Goal: Book appointment/travel/reservation

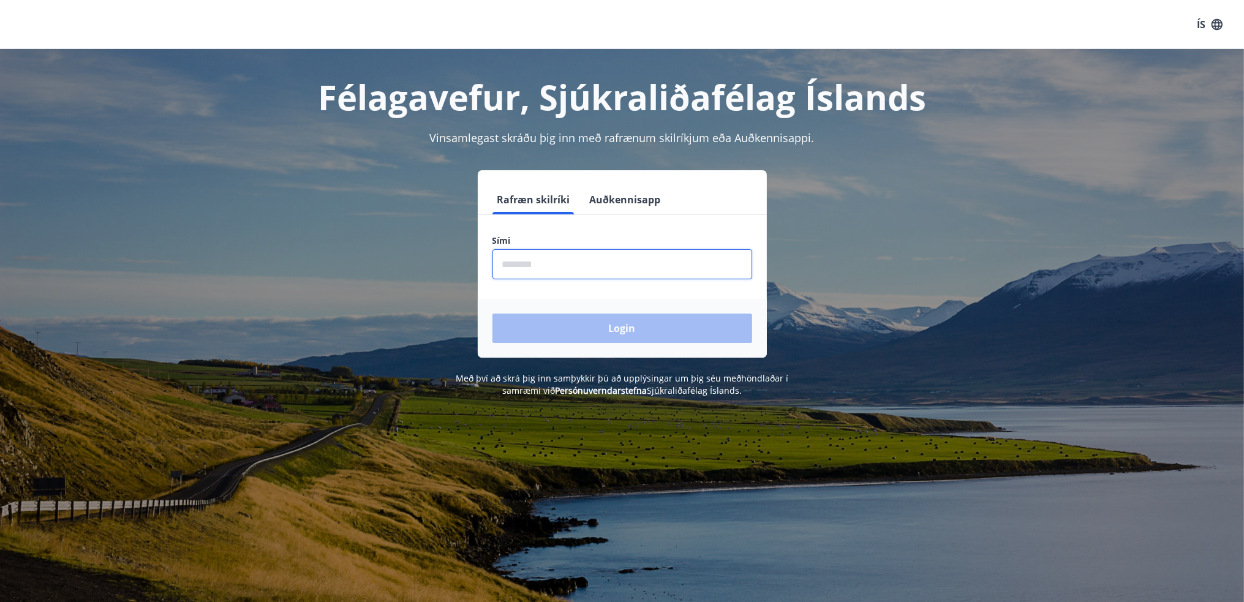
click at [561, 264] on input "phone" at bounding box center [623, 264] width 260 height 30
type input "********"
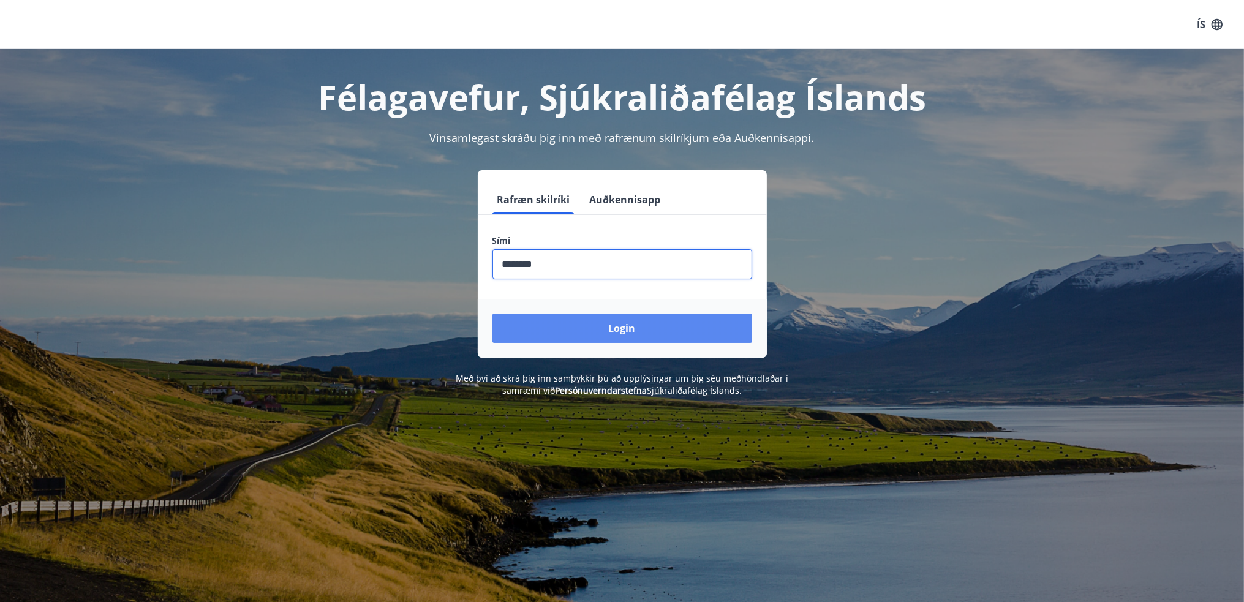
click at [642, 327] on button "Login" at bounding box center [623, 328] width 260 height 29
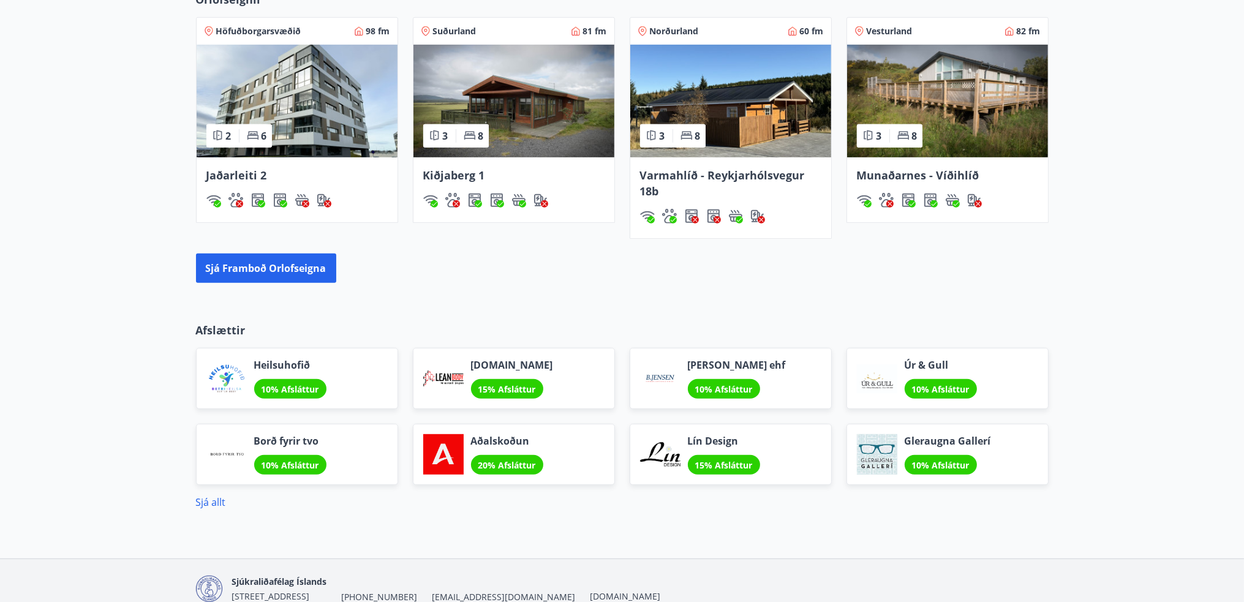
scroll to position [858, 0]
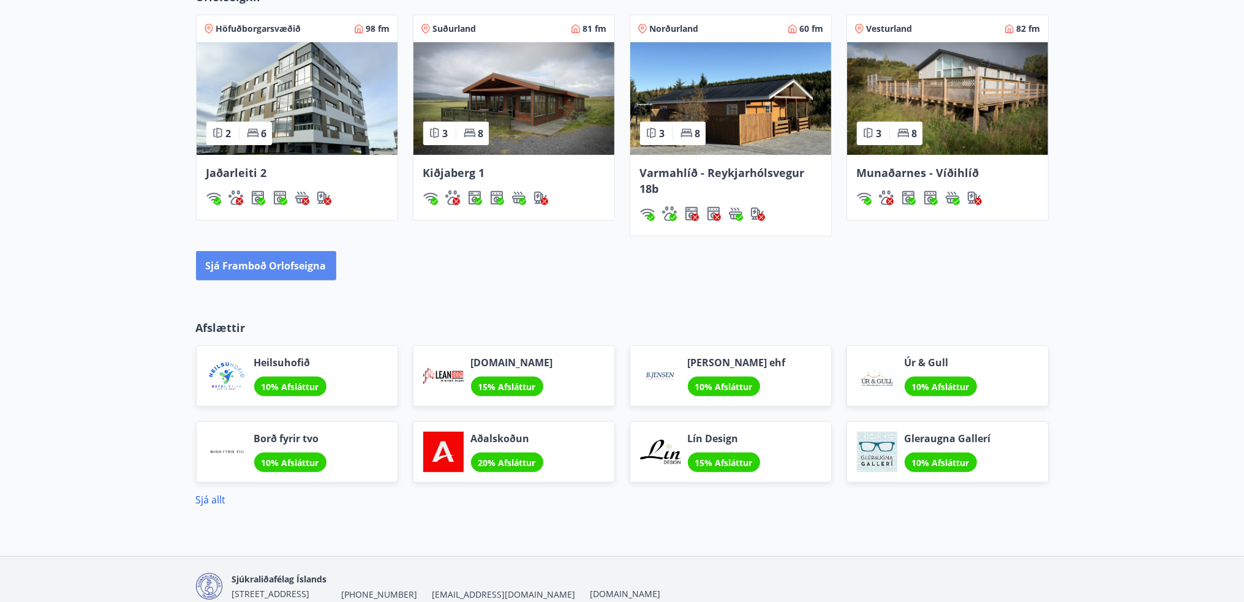
click at [299, 271] on button "Sjá framboð orlofseigna" at bounding box center [266, 265] width 140 height 29
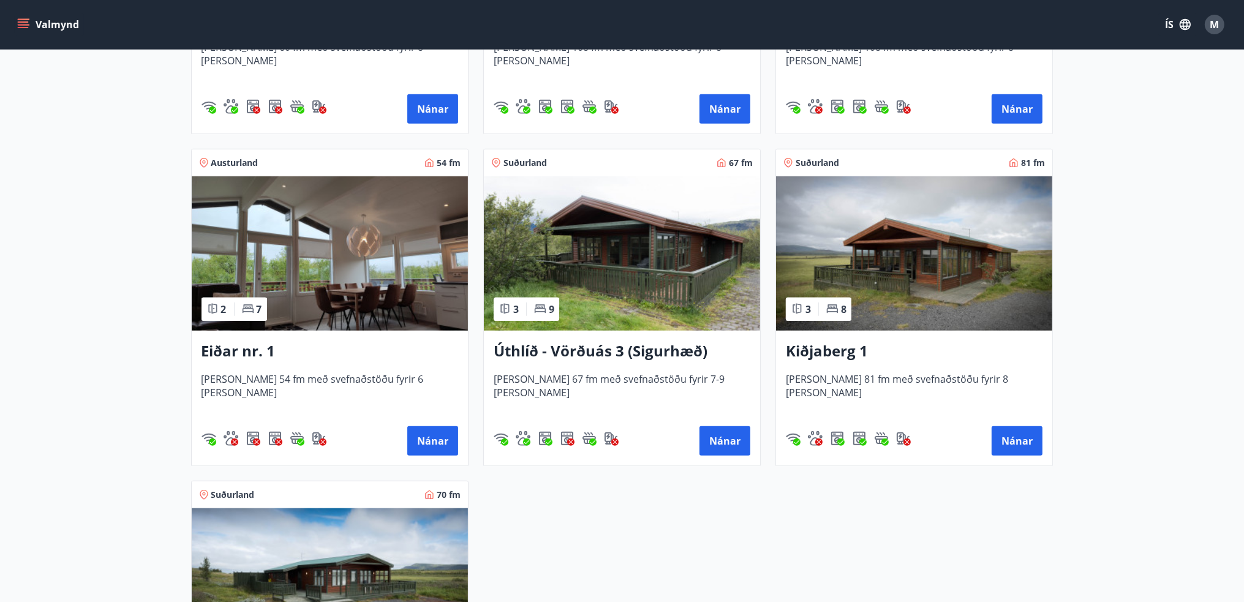
scroll to position [1471, 0]
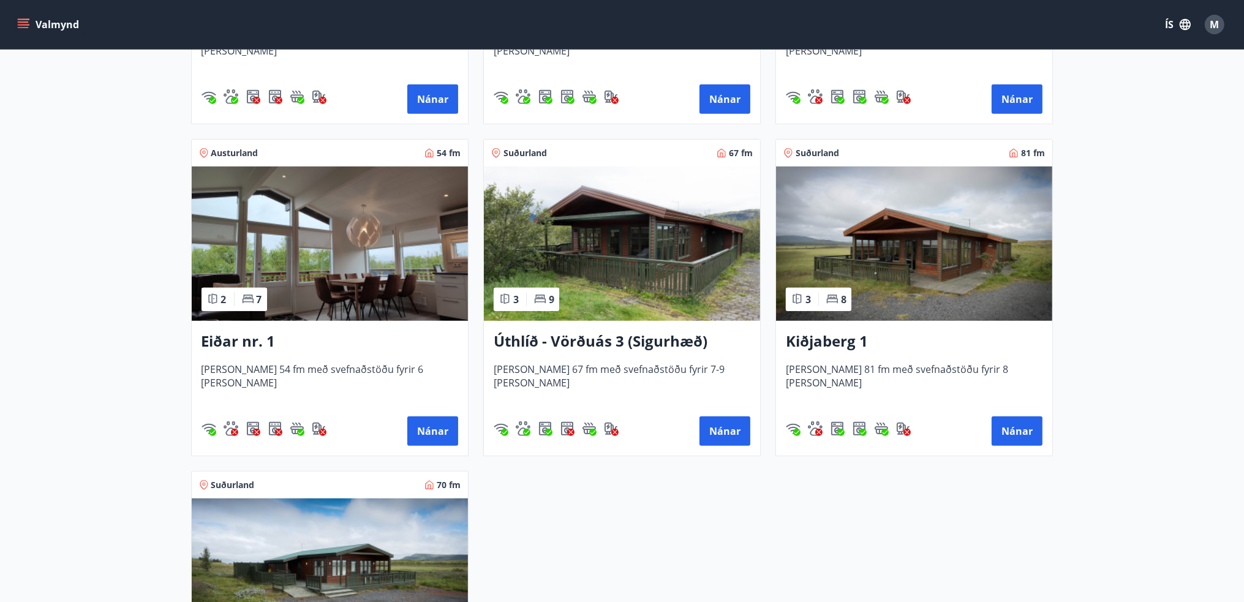
click at [634, 248] on img at bounding box center [622, 244] width 276 height 154
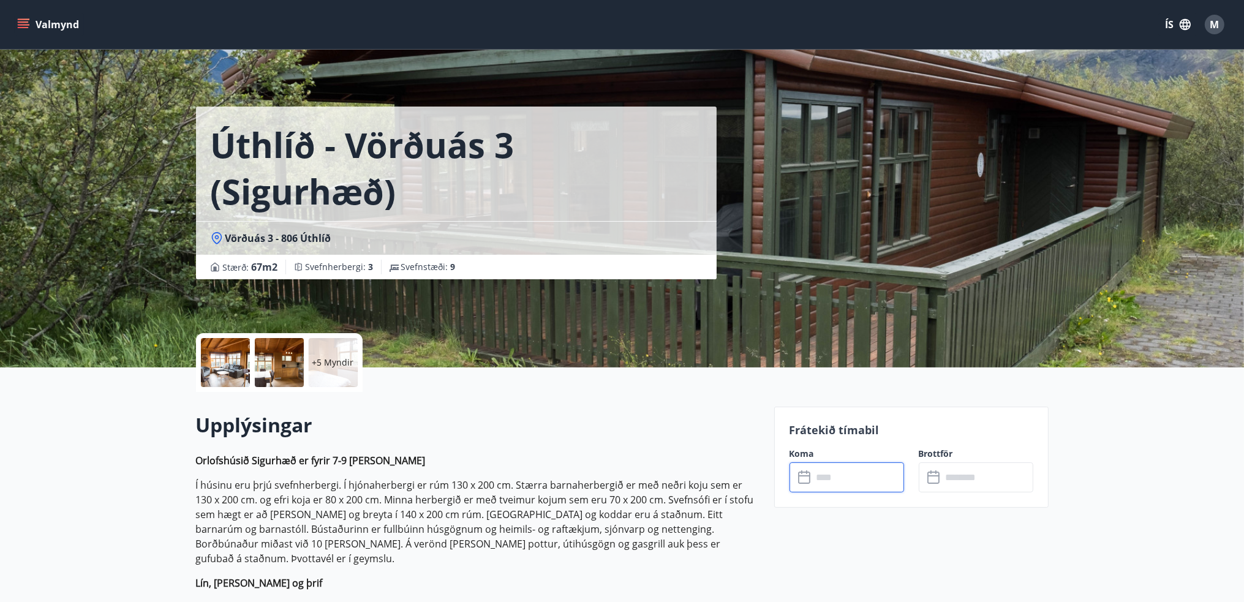
click at [842, 482] on input "text" at bounding box center [858, 478] width 91 height 30
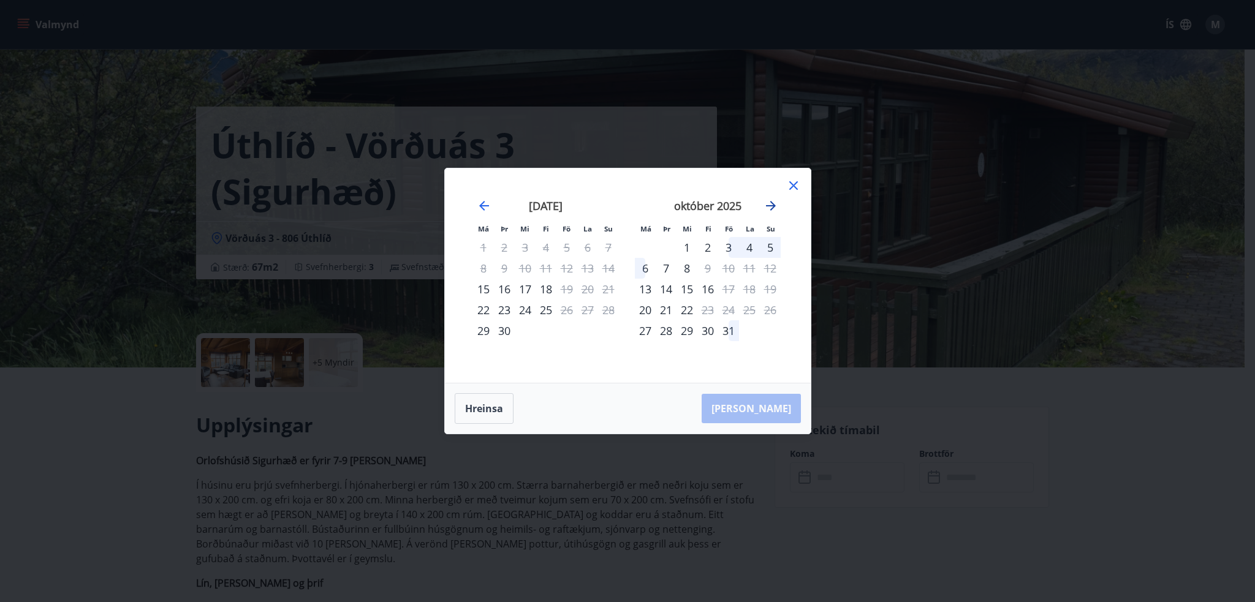
click at [771, 205] on icon "Move forward to switch to the next month." at bounding box center [770, 206] width 15 height 15
click at [483, 206] on icon "Move backward to switch to the previous month." at bounding box center [484, 206] width 10 height 10
click at [770, 205] on icon "Move forward to switch to the next month." at bounding box center [770, 206] width 15 height 15
click at [794, 186] on icon at bounding box center [793, 185] width 15 height 15
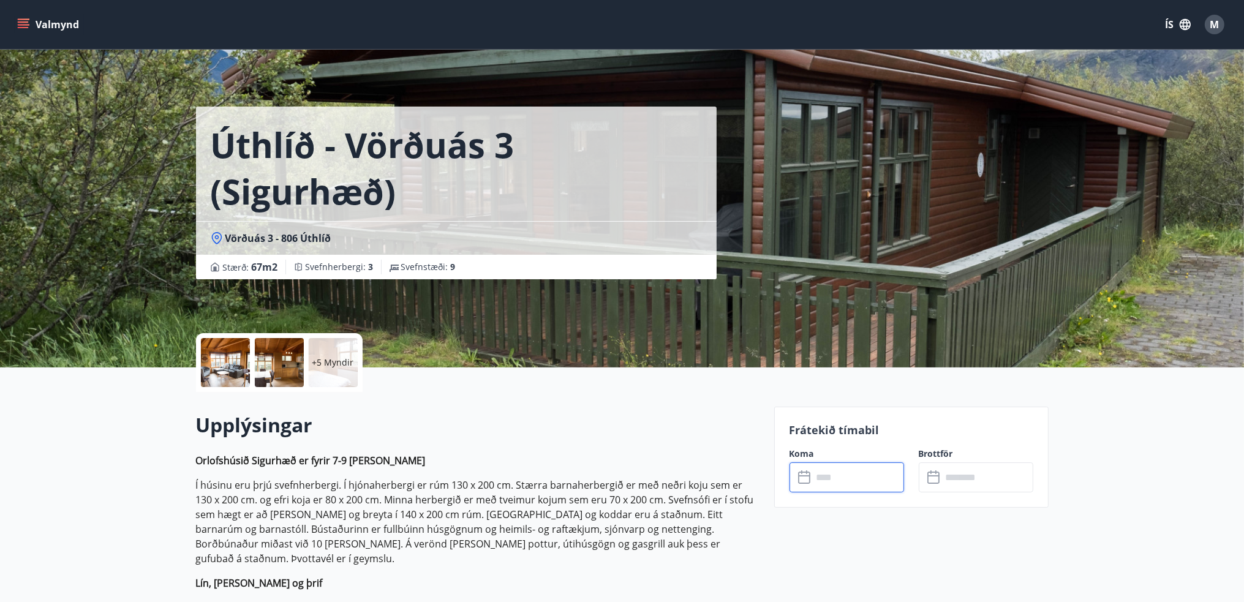
click at [228, 364] on div at bounding box center [225, 362] width 49 height 49
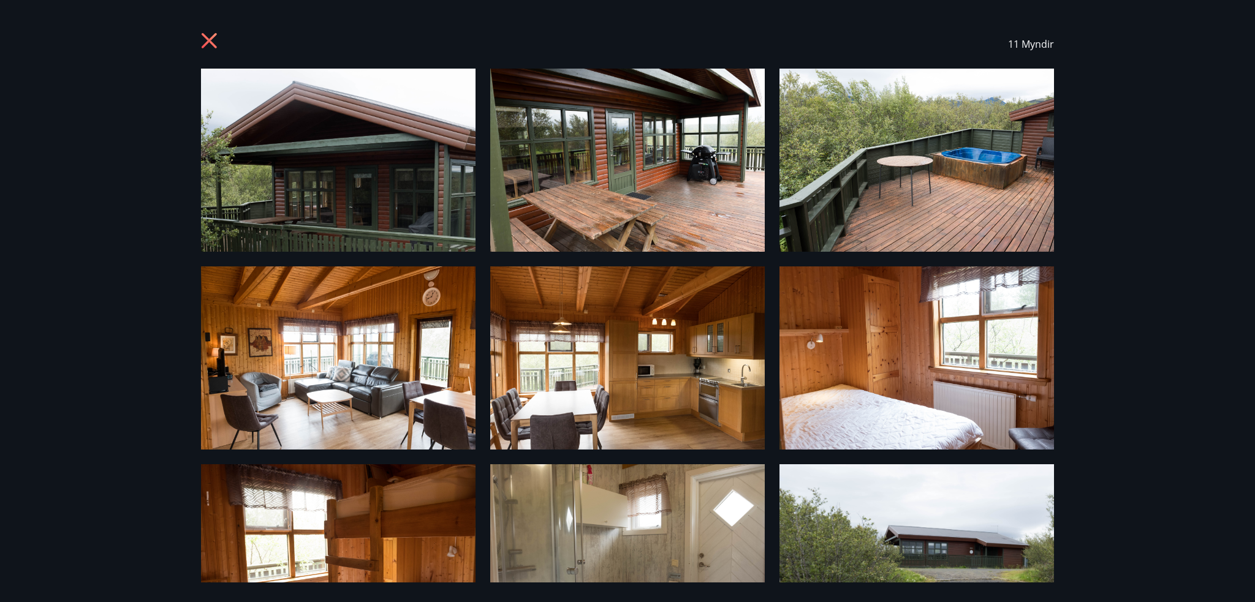
click at [702, 161] on img at bounding box center [627, 160] width 275 height 183
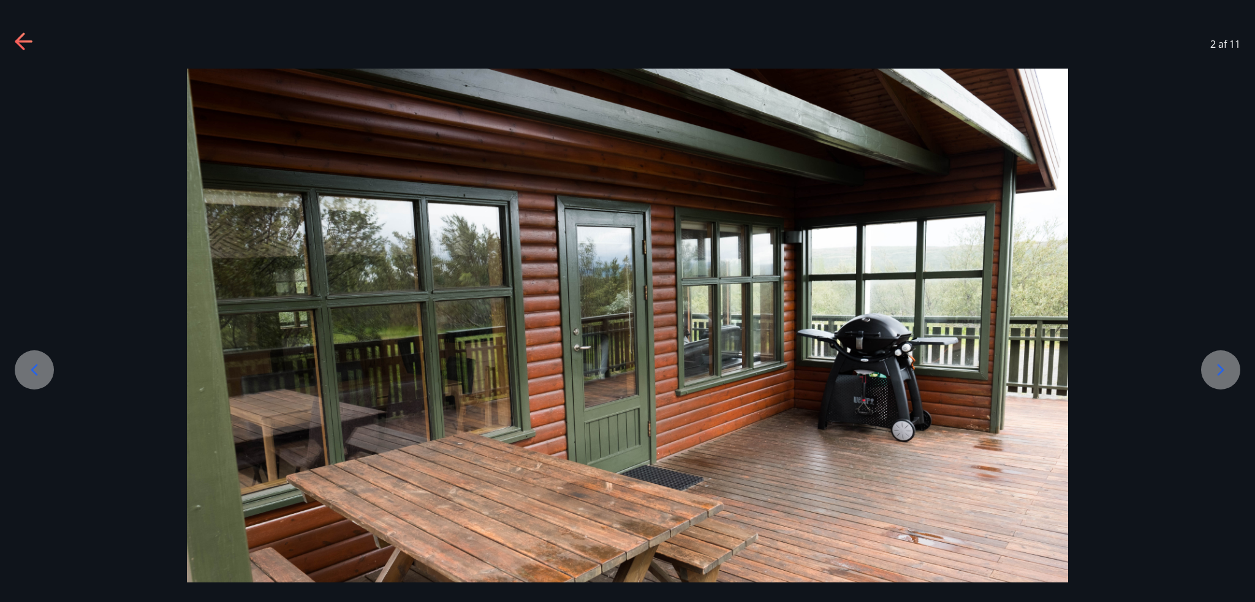
click at [22, 38] on icon at bounding box center [25, 42] width 20 height 20
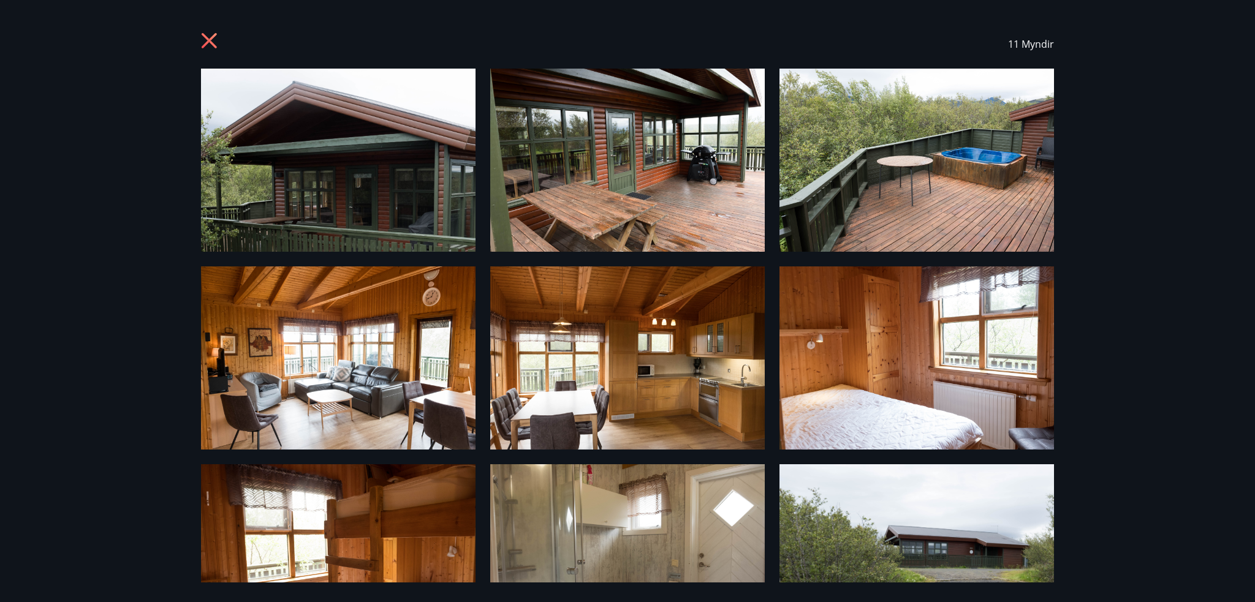
click at [208, 40] on icon at bounding box center [209, 40] width 15 height 15
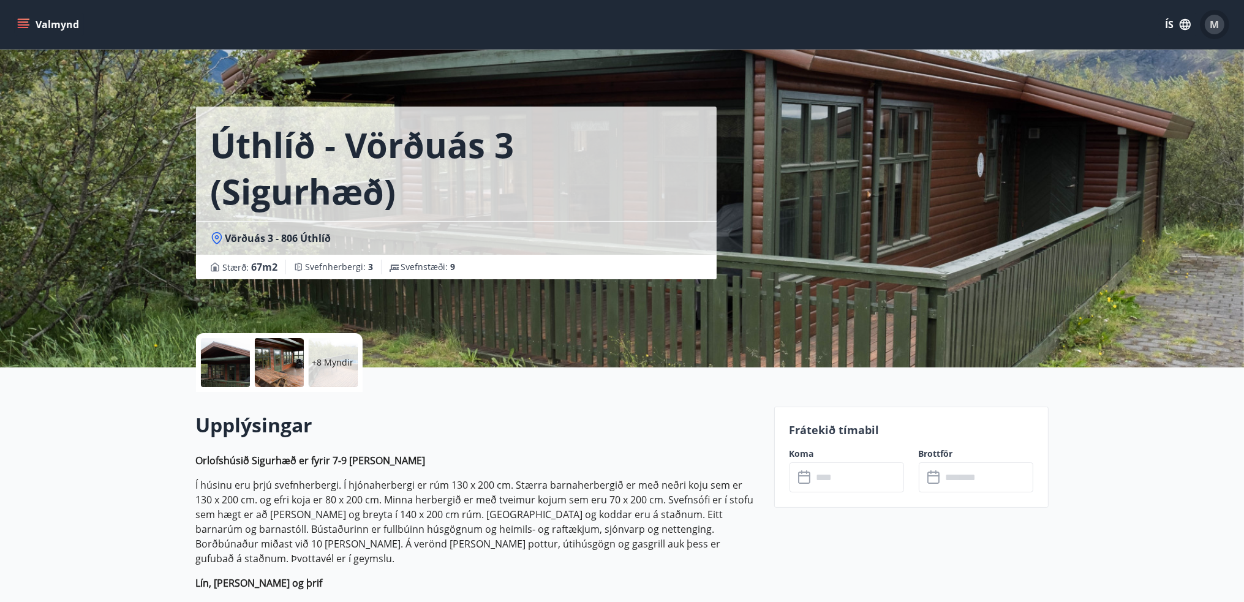
click at [1216, 24] on span "M" at bounding box center [1215, 24] width 9 height 13
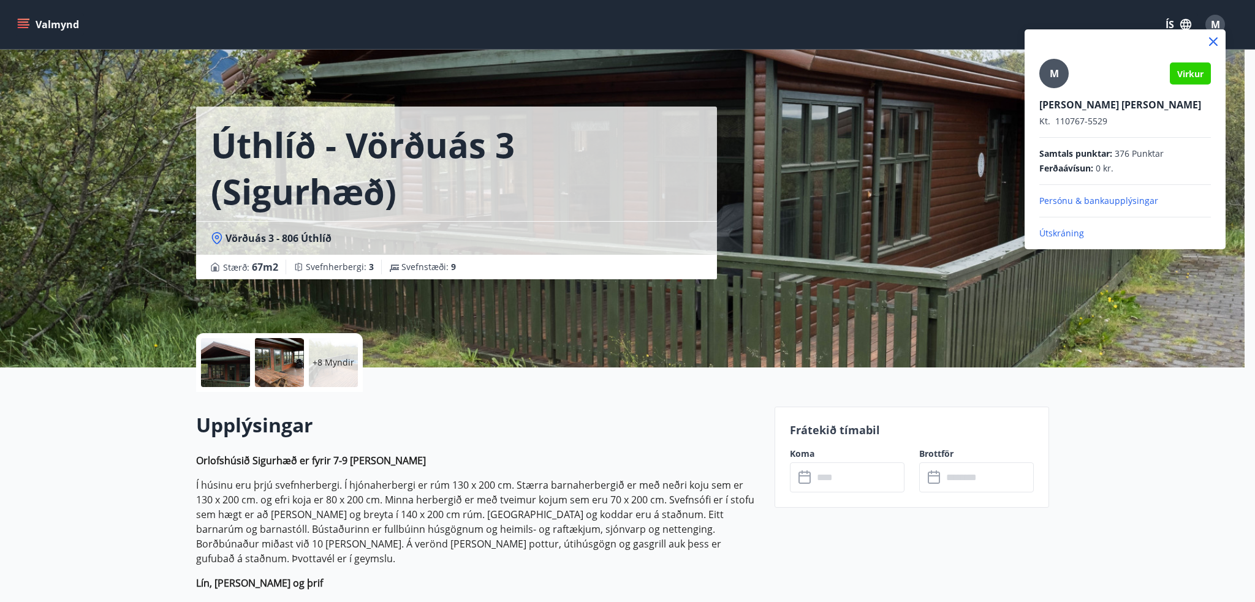
click at [1068, 232] on p "Útskráning" at bounding box center [1125, 233] width 172 height 12
